Goal: Task Accomplishment & Management: Use online tool/utility

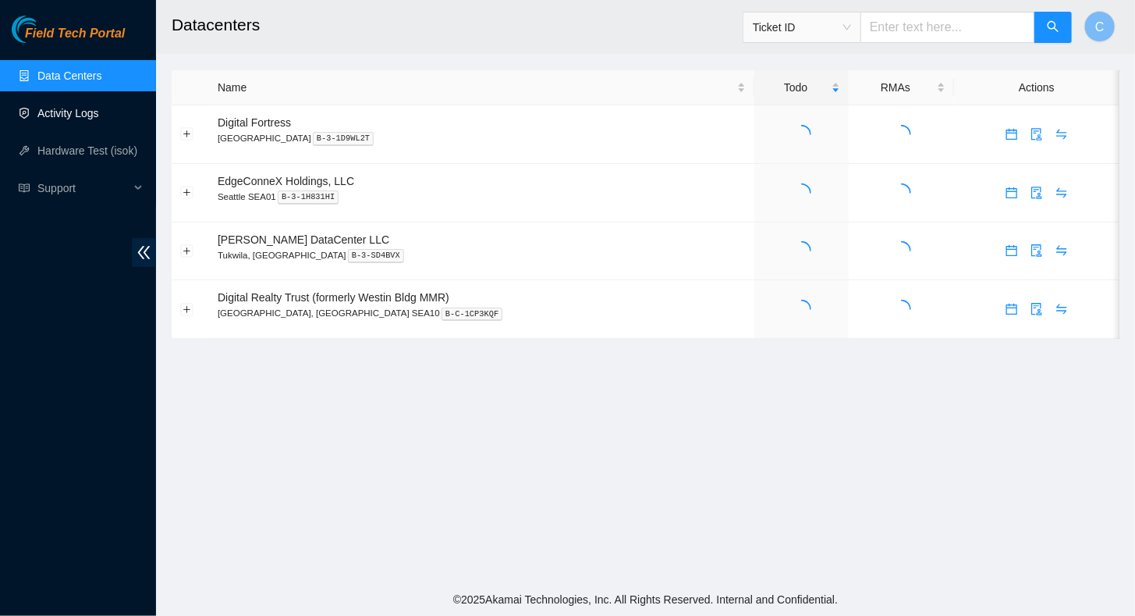
click at [60, 113] on link "Activity Logs" at bounding box center [68, 113] width 62 height 12
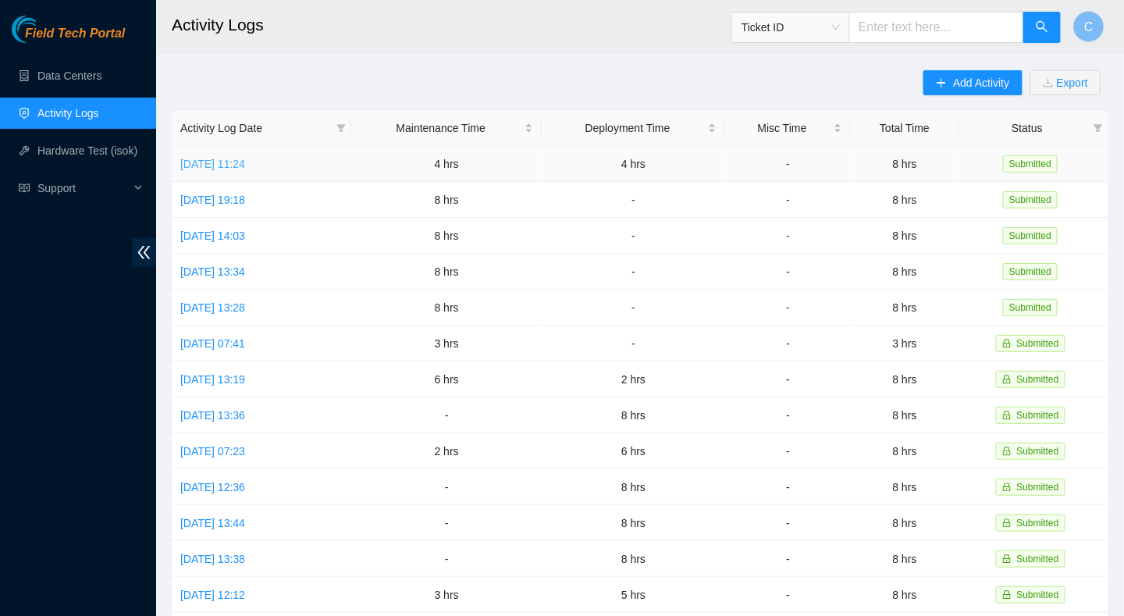
click at [245, 162] on link "[DATE] 11:24" at bounding box center [212, 164] width 65 height 12
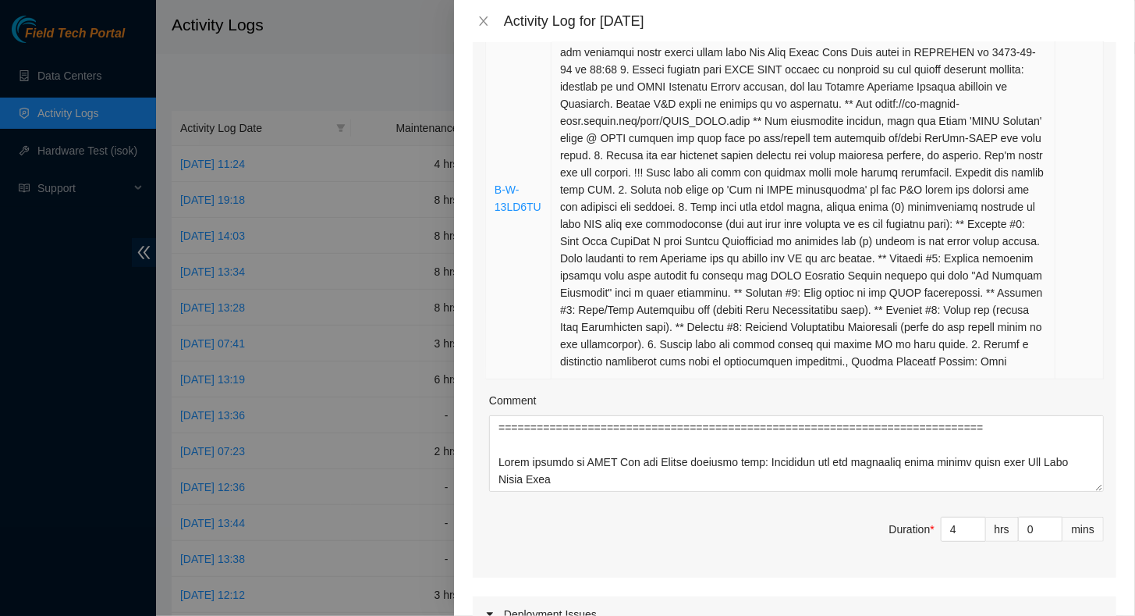
scroll to position [325, 0]
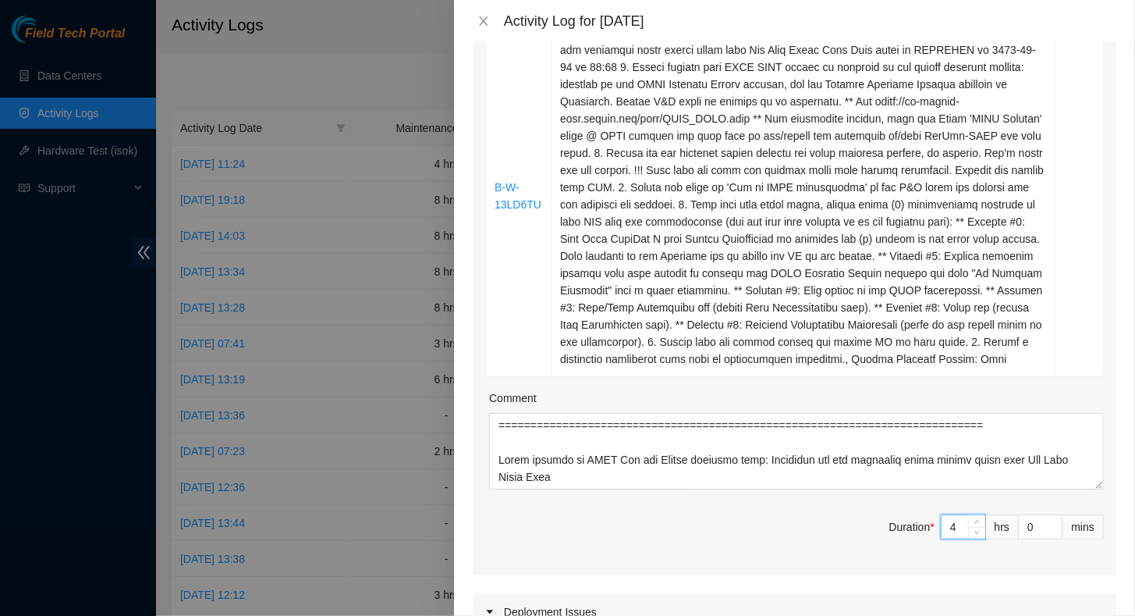
drag, startPoint x: 954, startPoint y: 524, endPoint x: 916, endPoint y: 521, distance: 37.6
click at [916, 521] on span "Duration * 4 hrs 0 mins" at bounding box center [794, 536] width 619 height 44
type input "2"
type input "6"
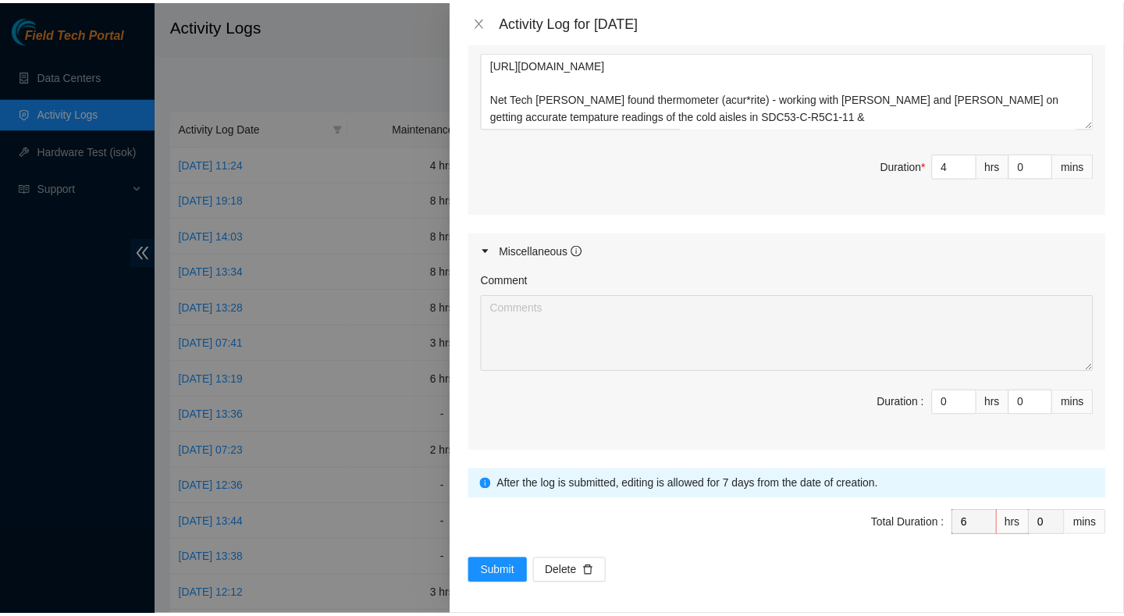
scroll to position [1011, 0]
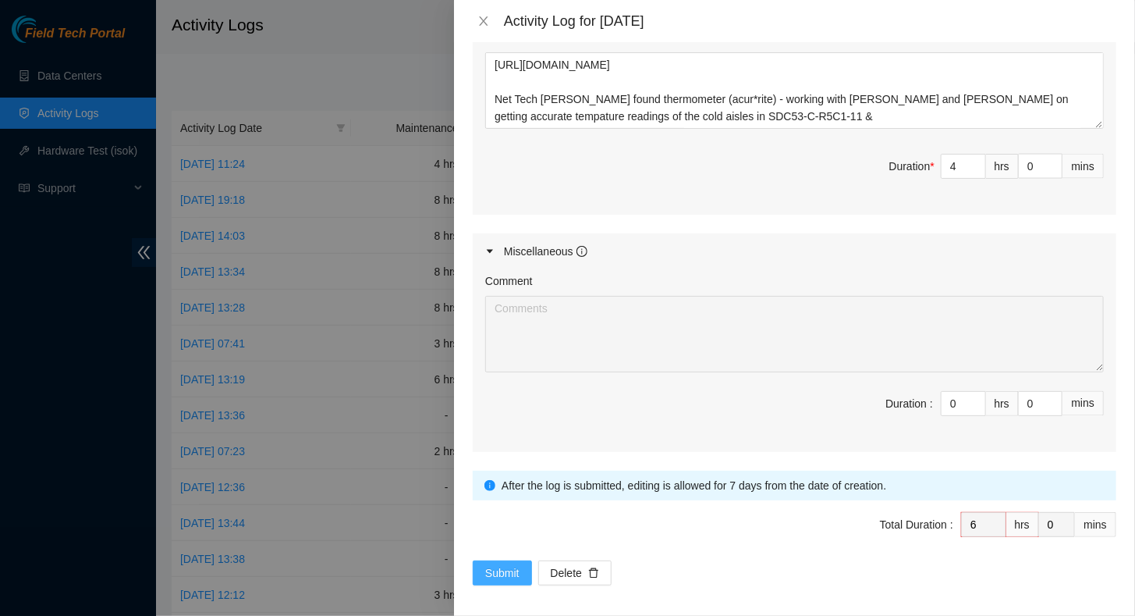
type input "2"
click at [487, 565] on span "Submit" at bounding box center [502, 572] width 34 height 17
